Goal: Ask a question

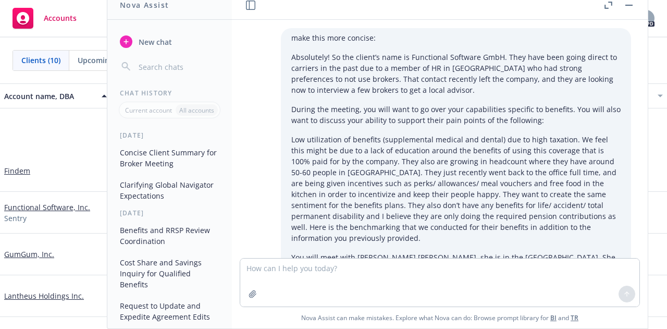
scroll to position [5270, 0]
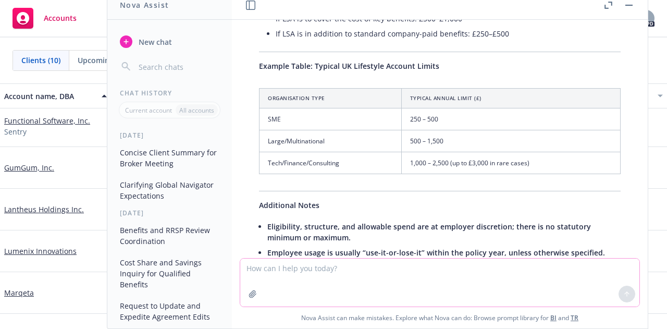
click at [513, 281] on textarea at bounding box center [439, 283] width 399 height 48
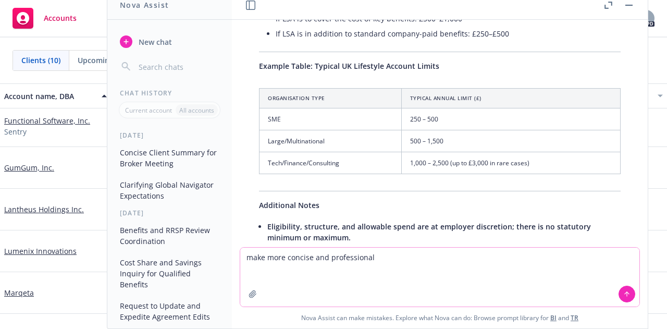
paste textarea "Following up here to see if you have any input on a minimum fee for your servic…"
type textarea "make more concise and professional Following up here to see if you have any inp…"
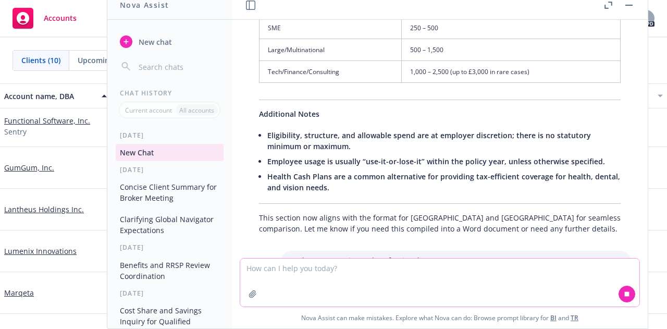
scroll to position [5374, 0]
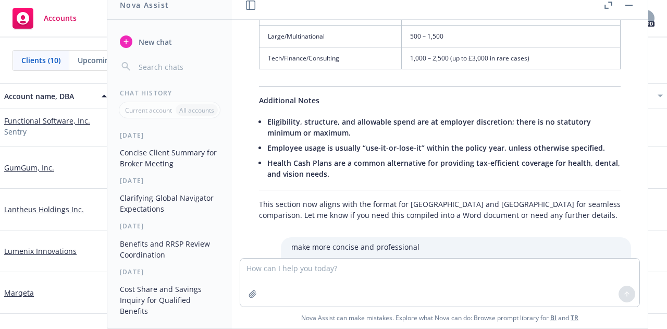
drag, startPoint x: 318, startPoint y: 226, endPoint x: 256, endPoint y: 214, distance: 63.2
click at [256, 299] on div "Following up to ask if you have guidance on the minimum fee for your services f…" at bounding box center [440, 314] width 383 height 30
click at [285, 273] on textarea at bounding box center [439, 283] width 399 height 48
type textarea "reword that"
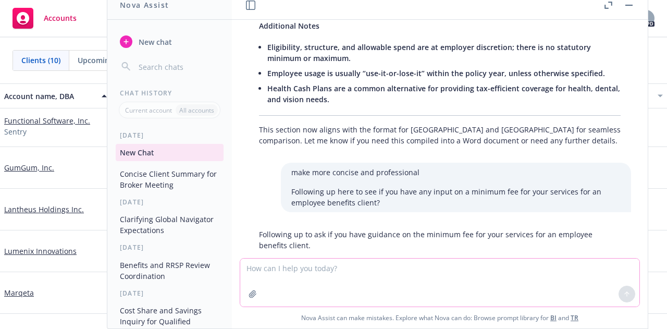
scroll to position [5449, 0]
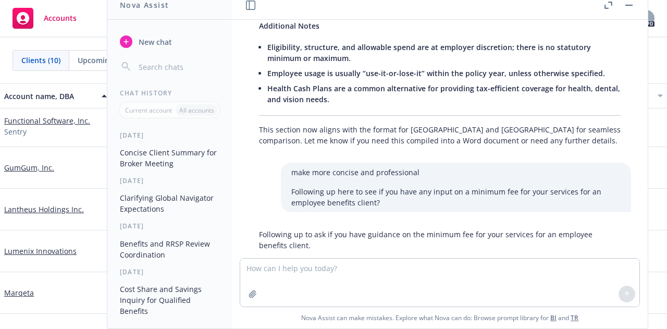
drag, startPoint x: 317, startPoint y: 224, endPoint x: 252, endPoint y: 212, distance: 65.8
click at [252, 299] on div "Following up to see if you have any recommendations regarding a minimum fee for…" at bounding box center [440, 314] width 383 height 30
copy p "Following up to see if you have any recommendations regarding a minimum fee for…"
click at [371, 263] on textarea at bounding box center [439, 283] width 399 height 48
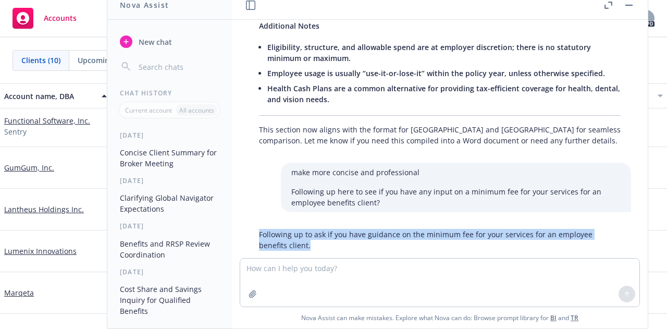
drag, startPoint x: 314, startPoint y: 153, endPoint x: 249, endPoint y: 138, distance: 67.3
click at [249, 225] on div "Following up to ask if you have guidance on the minimum fee for your services f…" at bounding box center [440, 240] width 383 height 30
copy p "Following up to ask if you have guidance on the minimum fee for your services f…"
